Goal: Information Seeking & Learning: Learn about a topic

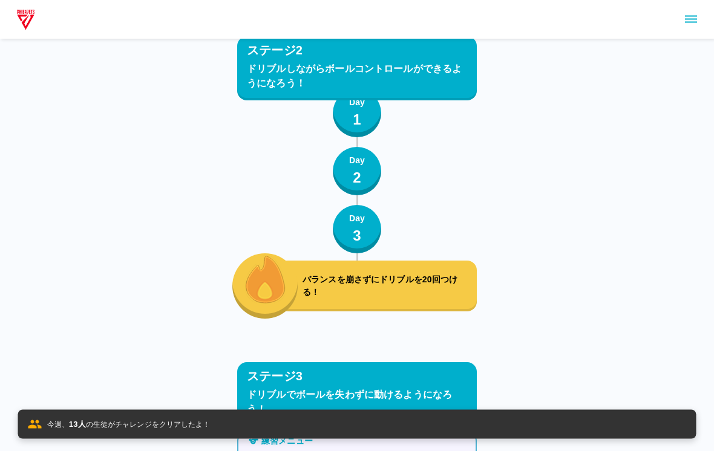
scroll to position [3304, 0]
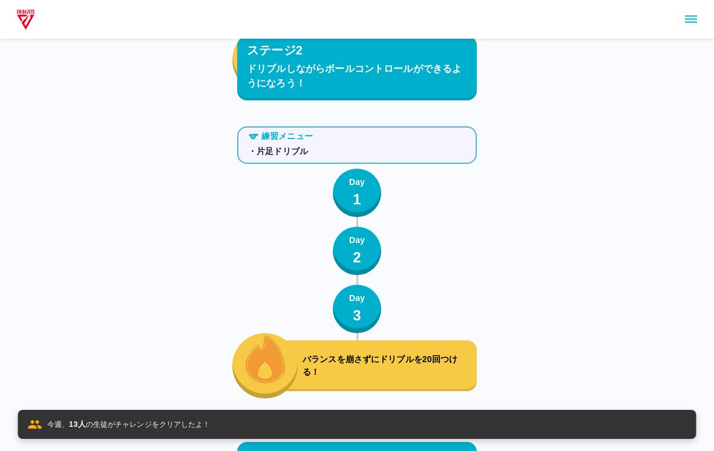
scroll to position [3304, 0]
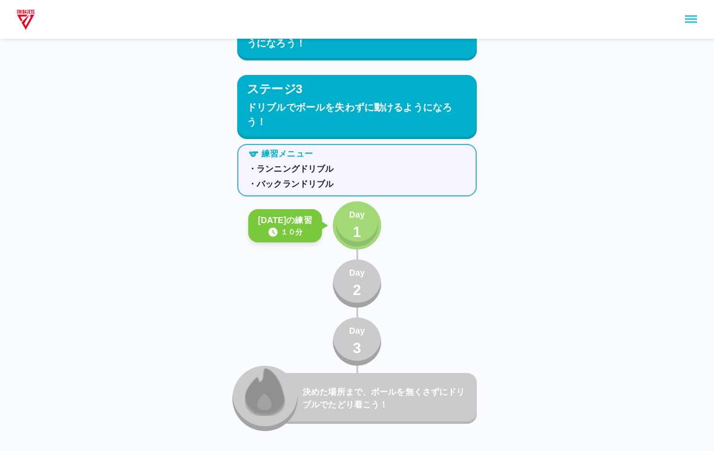
click at [364, 238] on div "Day 1" at bounding box center [357, 226] width 16 height 34
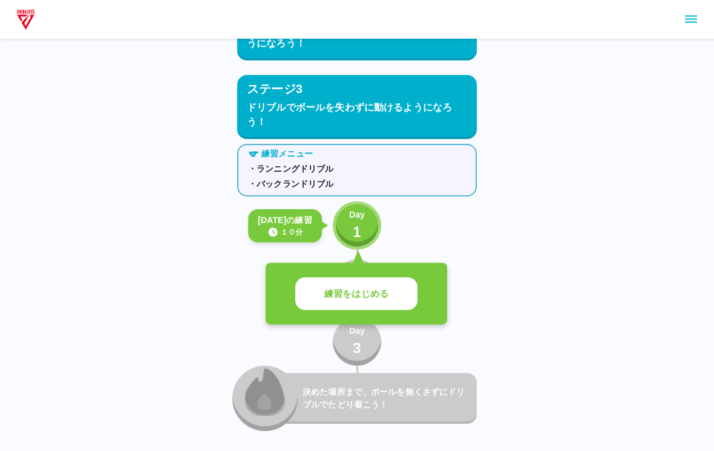
click at [369, 275] on div "練習をはじめる" at bounding box center [357, 294] width 182 height 62
click at [360, 284] on button "練習をはじめる" at bounding box center [356, 294] width 122 height 33
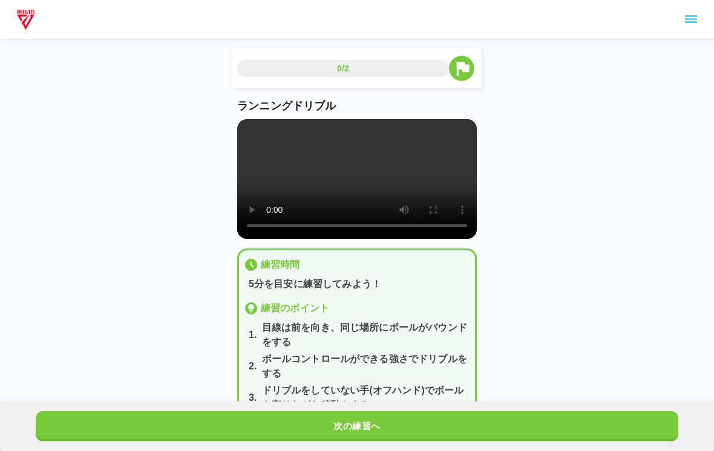
click at [364, 205] on video at bounding box center [357, 179] width 240 height 120
click at [282, 145] on video at bounding box center [357, 179] width 240 height 120
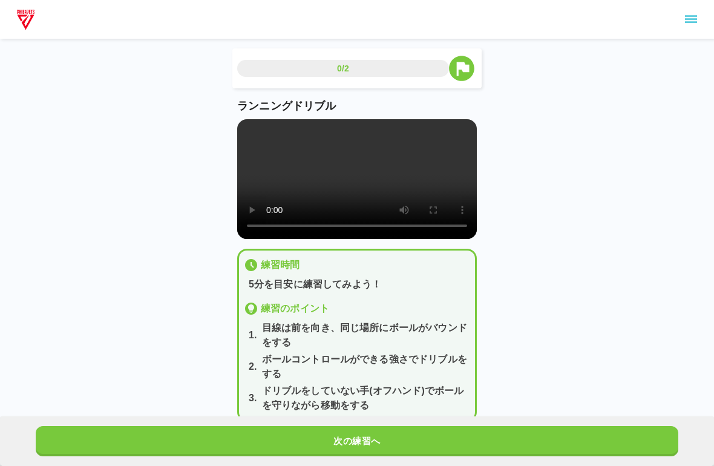
click at [240, 128] on video at bounding box center [357, 179] width 240 height 120
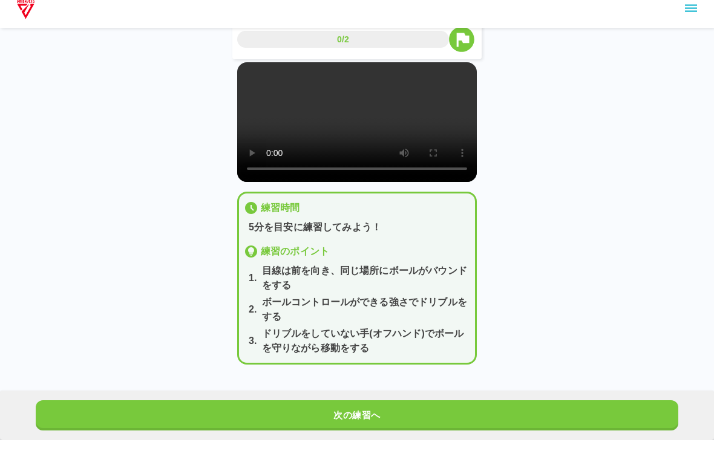
scroll to position [44, 0]
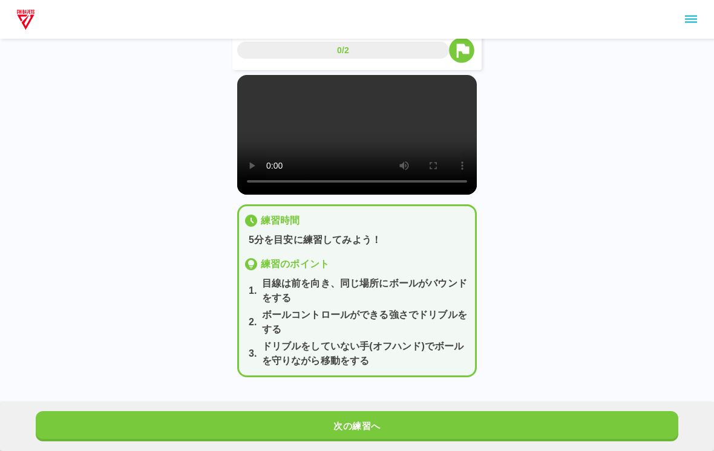
click at [348, 442] on button "次の練習へ" at bounding box center [357, 426] width 643 height 30
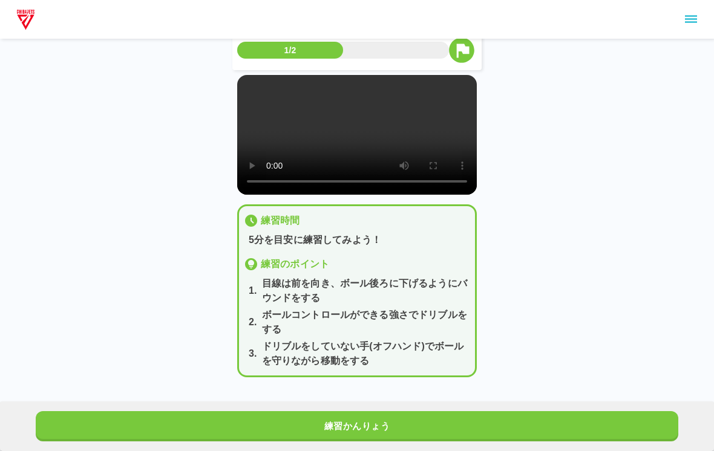
scroll to position [0, 0]
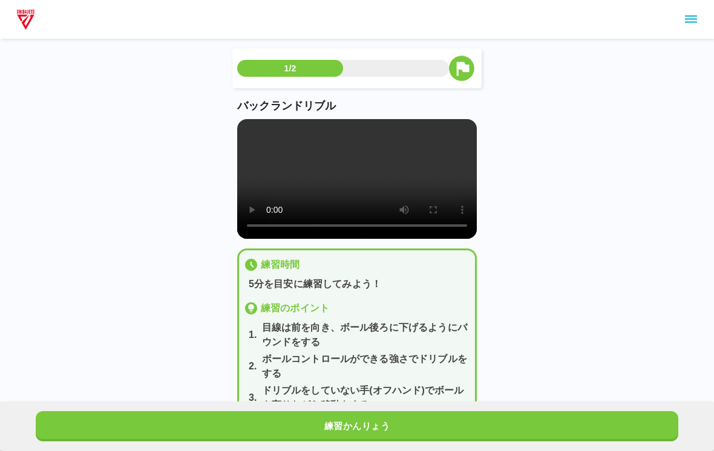
click at [350, 179] on video at bounding box center [357, 179] width 240 height 120
click at [272, 162] on video at bounding box center [357, 179] width 240 height 120
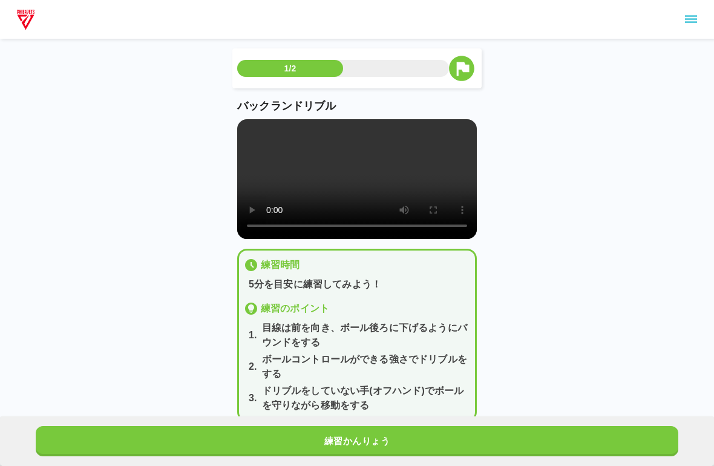
click at [240, 126] on video at bounding box center [357, 179] width 240 height 120
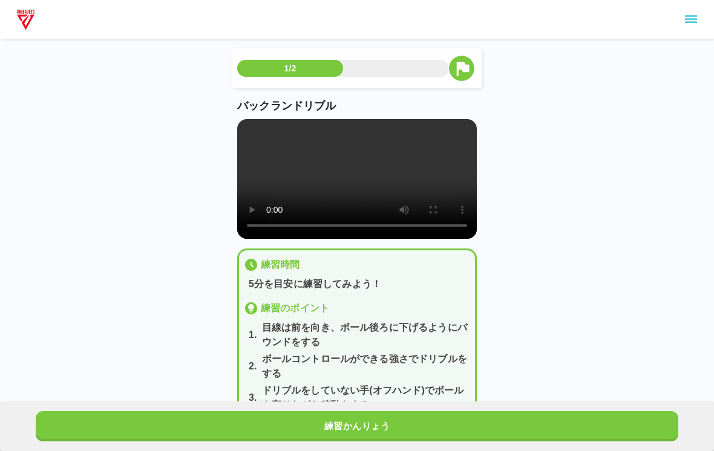
click at [228, 412] on button "練習かんりょう" at bounding box center [357, 426] width 643 height 30
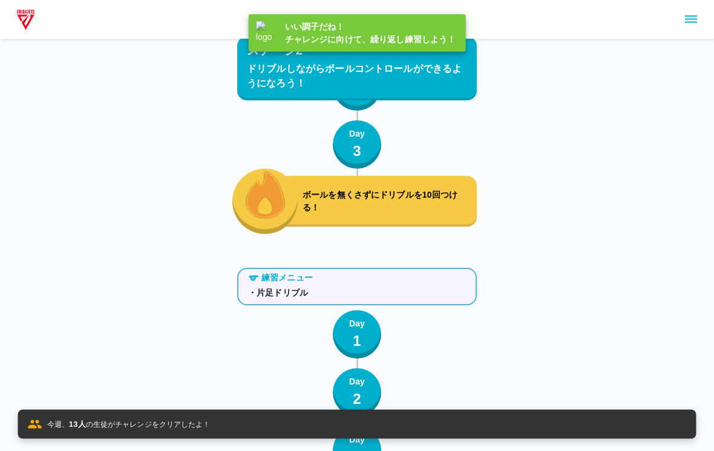
scroll to position [3304, 0]
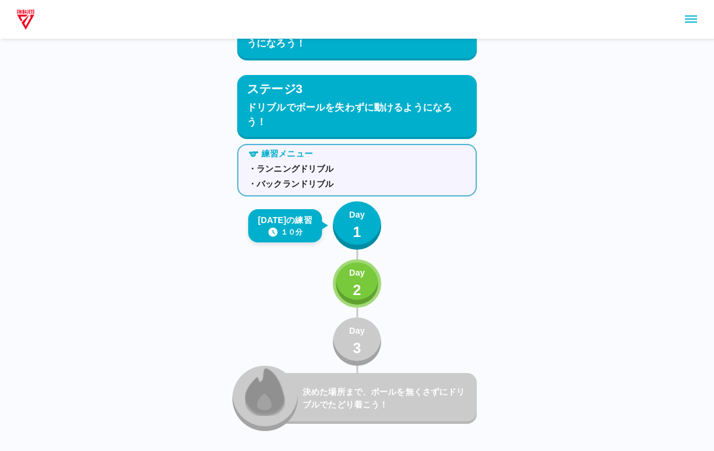
click at [357, 286] on p "2" at bounding box center [357, 291] width 8 height 22
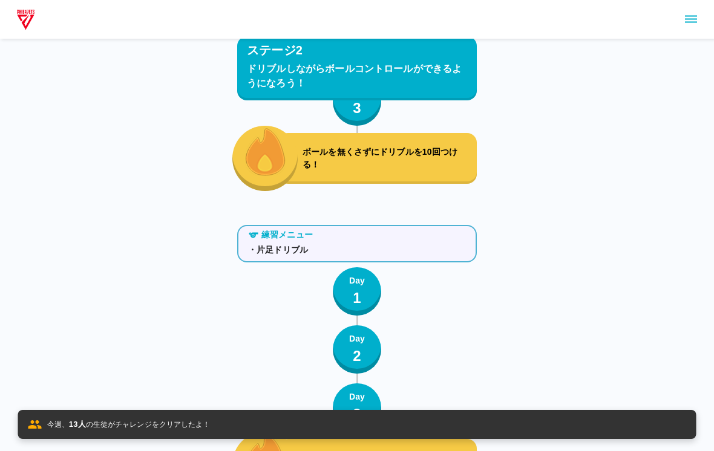
scroll to position [3304, 0]
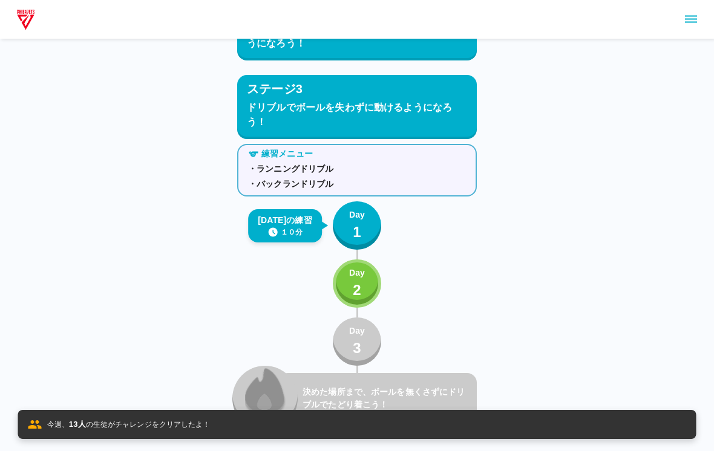
click at [359, 281] on p "2" at bounding box center [357, 291] width 8 height 22
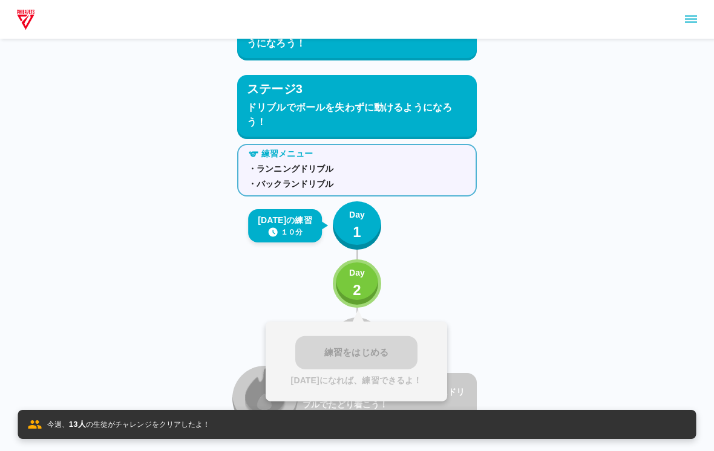
click at [355, 234] on p "1" at bounding box center [357, 232] width 8 height 22
